Goal: Information Seeking & Learning: Stay updated

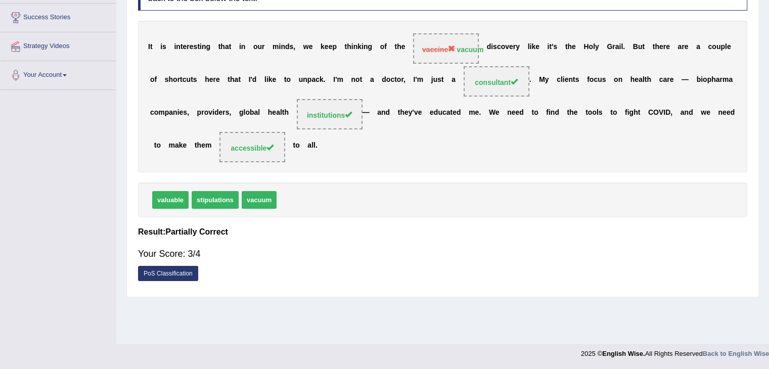
drag, startPoint x: 0, startPoint y: 0, endPoint x: 57, endPoint y: 233, distance: 239.8
click at [57, 233] on div "Toggle navigation Home Practice Questions Speaking Practice Read Aloud Repeat S…" at bounding box center [384, 101] width 769 height 526
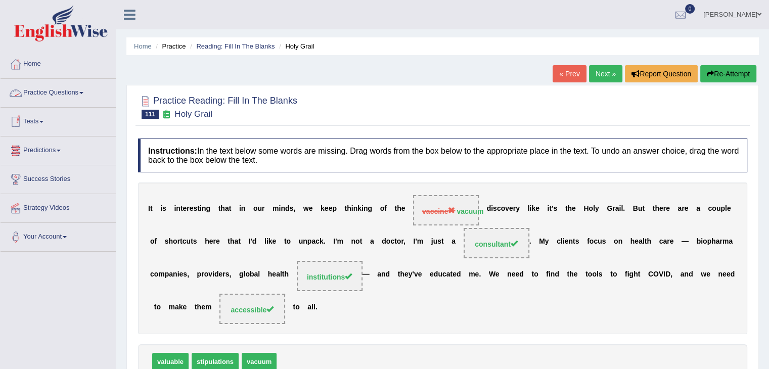
click at [81, 91] on link "Practice Questions" at bounding box center [58, 91] width 115 height 25
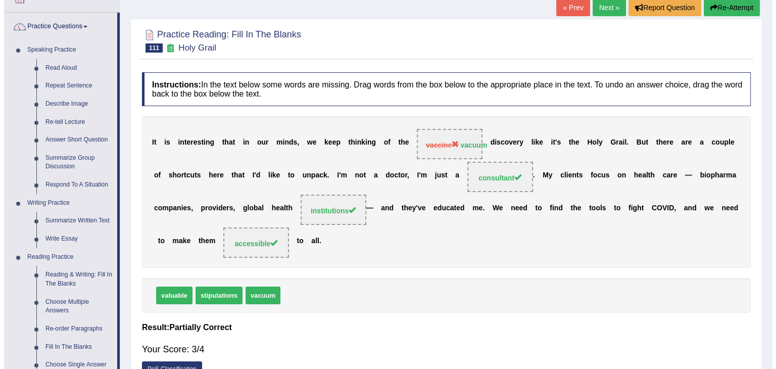
scroll to position [69, 0]
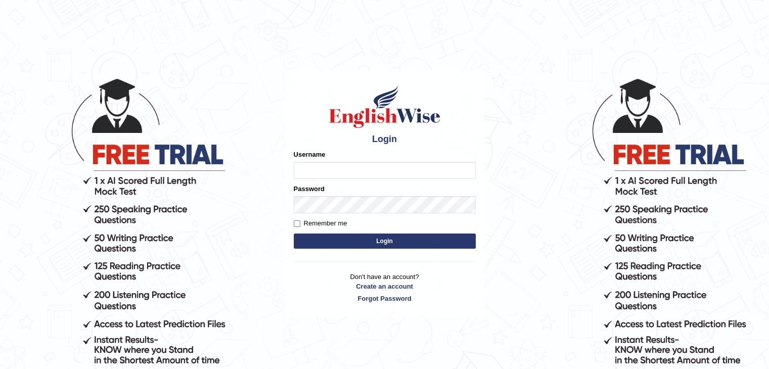
click at [318, 167] on input "Username" at bounding box center [385, 170] width 182 height 17
type input "sanjayagrahari_parramatta"
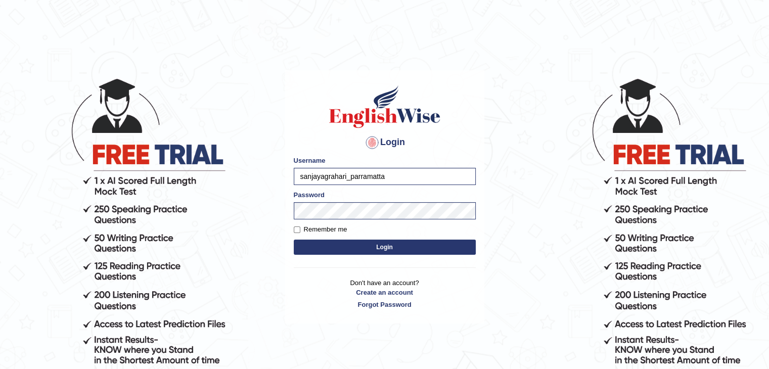
click at [339, 245] on button "Login" at bounding box center [385, 247] width 182 height 15
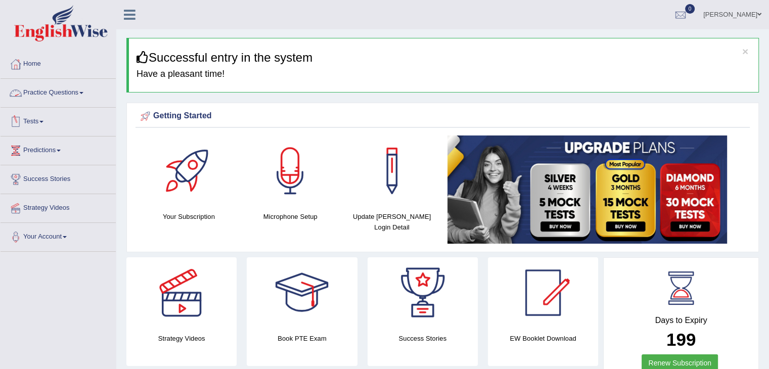
click at [70, 90] on link "Practice Questions" at bounding box center [58, 91] width 115 height 25
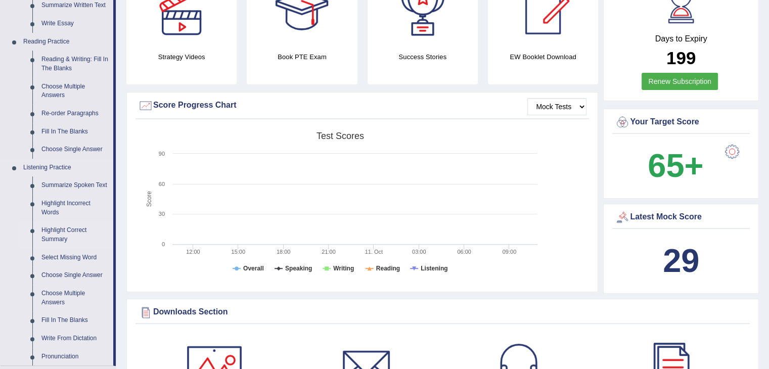
scroll to position [282, 0]
click at [544, 23] on div at bounding box center [542, 10] width 71 height 71
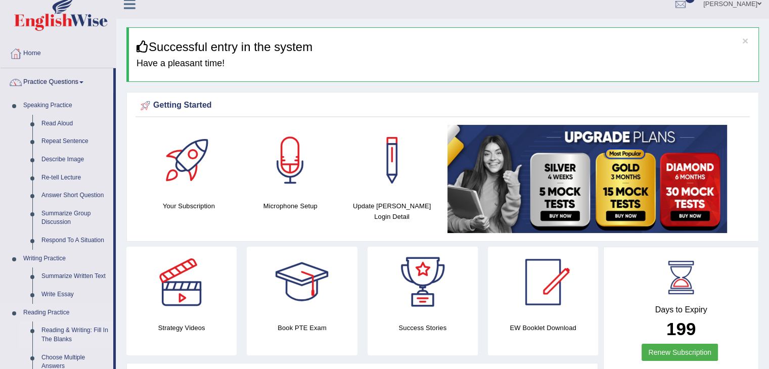
scroll to position [0, 0]
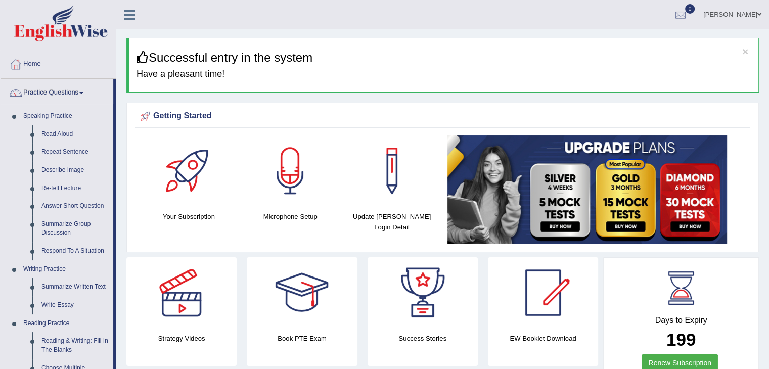
click at [29, 65] on link "Home" at bounding box center [58, 62] width 115 height 25
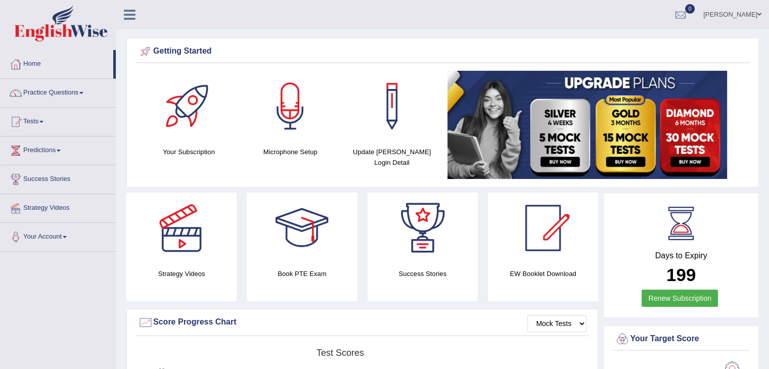
click at [60, 152] on link "Predictions" at bounding box center [58, 148] width 115 height 25
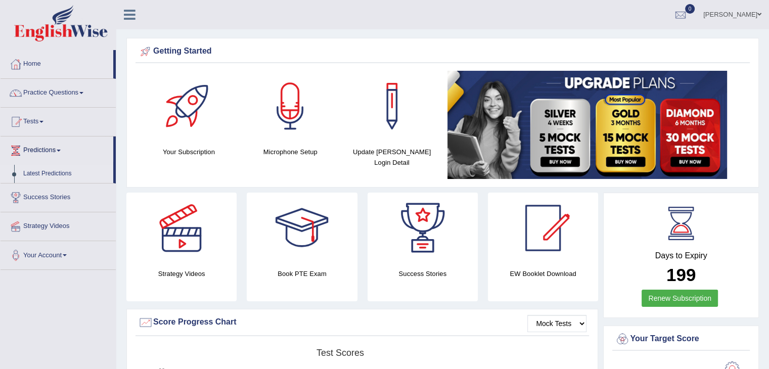
click at [51, 170] on link "Latest Predictions" at bounding box center [66, 174] width 95 height 18
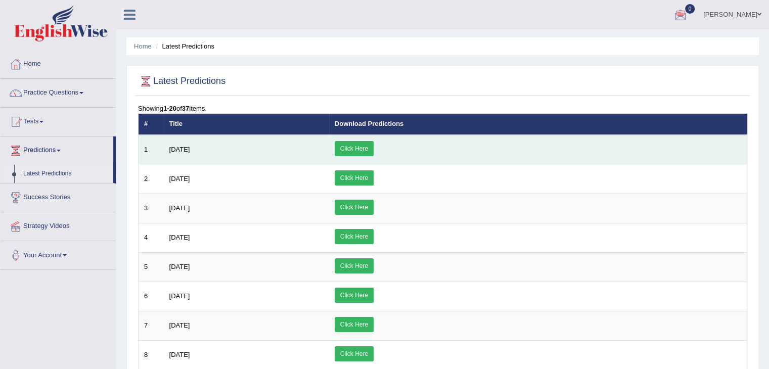
click at [373, 143] on link "Click Here" at bounding box center [354, 148] width 39 height 15
